Goal: Navigation & Orientation: Find specific page/section

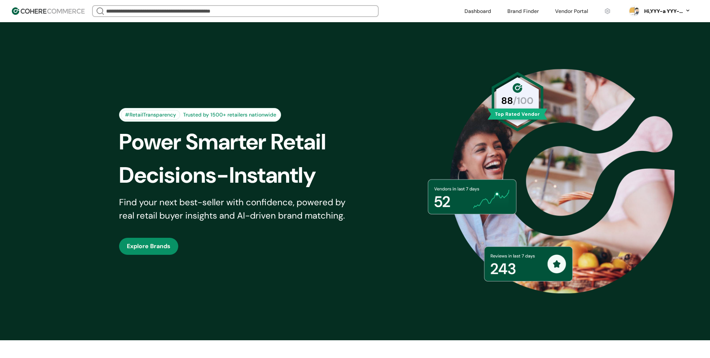
drag, startPoint x: 246, startPoint y: 1, endPoint x: 238, endPoint y: 0, distance: 8.2
click at [246, 1] on header "We Came Up Empty Looks like there aren’t any matches at the moment. Refine your…" at bounding box center [355, 11] width 710 height 22
click at [243, 43] on div "#RetailTransparency Trusted by 1500+ retailers nationwide Power Smarter Retail …" at bounding box center [355, 181] width 509 height 281
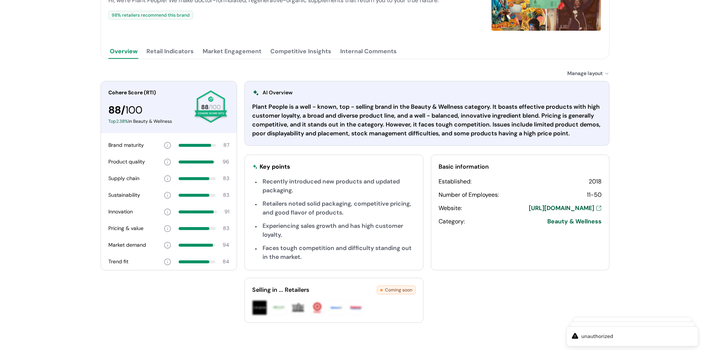
scroll to position [148, 0]
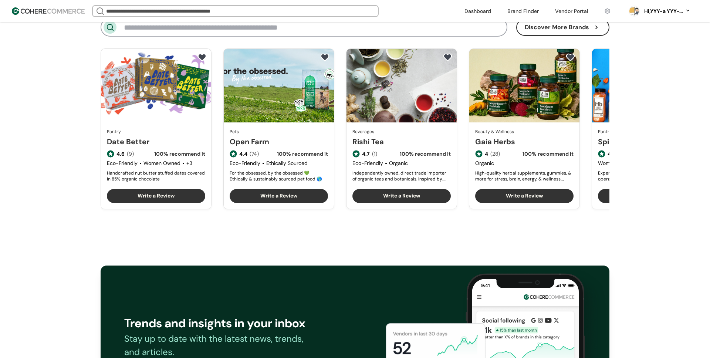
scroll to position [915, 0]
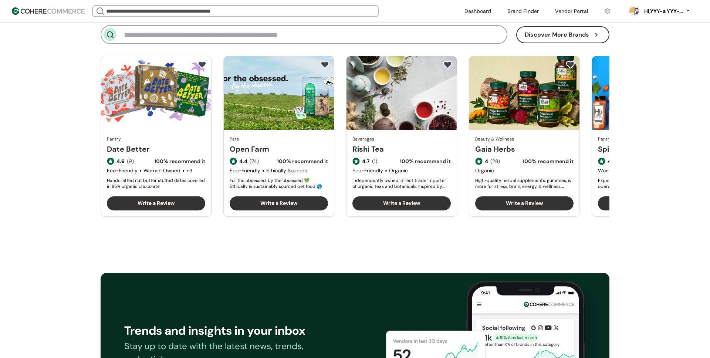
click at [286, 143] on link "Open Farm" at bounding box center [279, 148] width 98 height 11
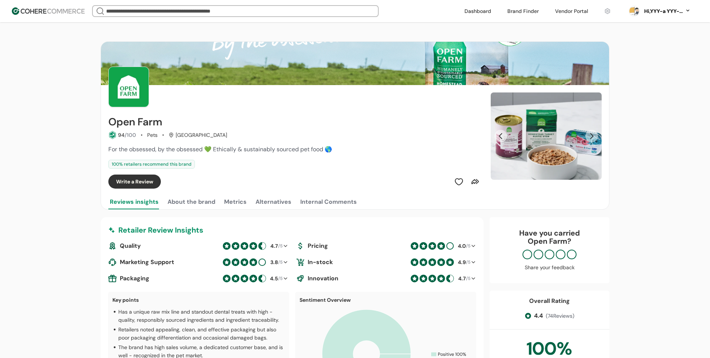
click at [656, 8] on div "Hi, YYY-a YYY-aa" at bounding box center [662, 11] width 41 height 8
click at [624, 84] on link at bounding box center [657, 85] width 106 height 18
